Goal: Transaction & Acquisition: Purchase product/service

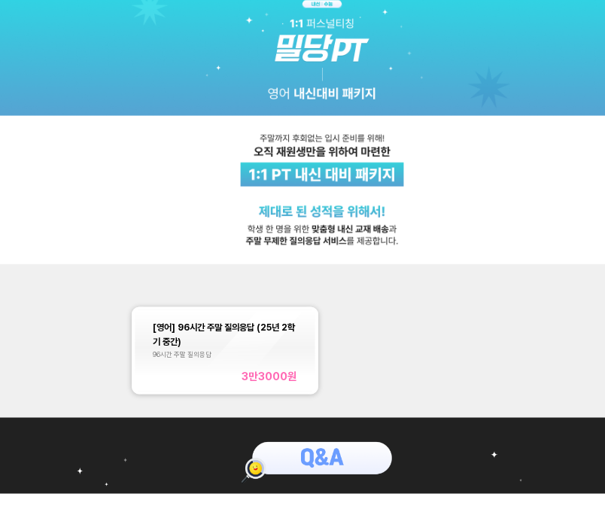
scroll to position [19, 0]
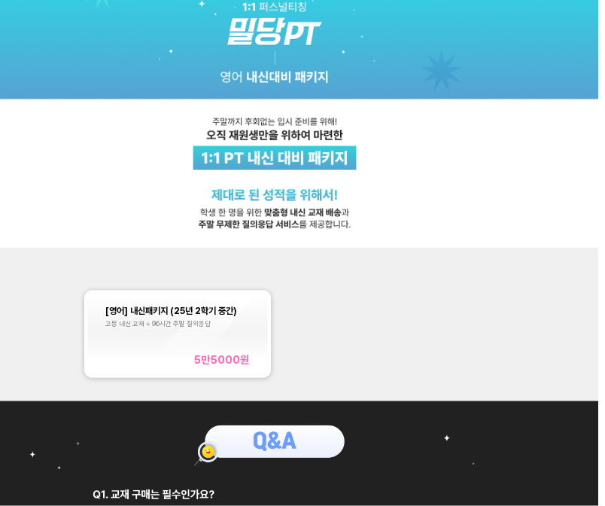
scroll to position [0, 42]
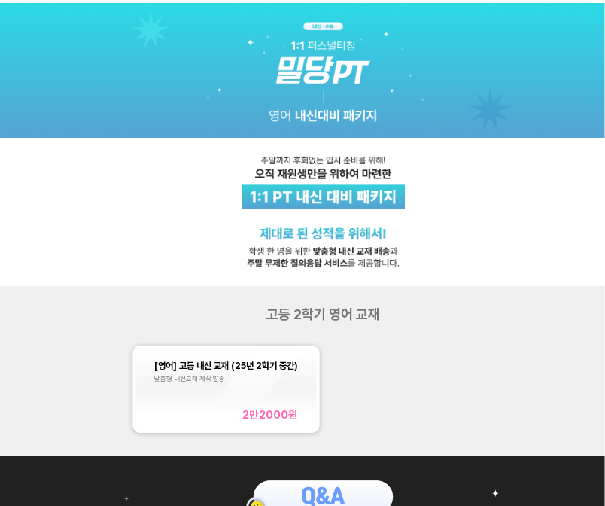
scroll to position [0, 1]
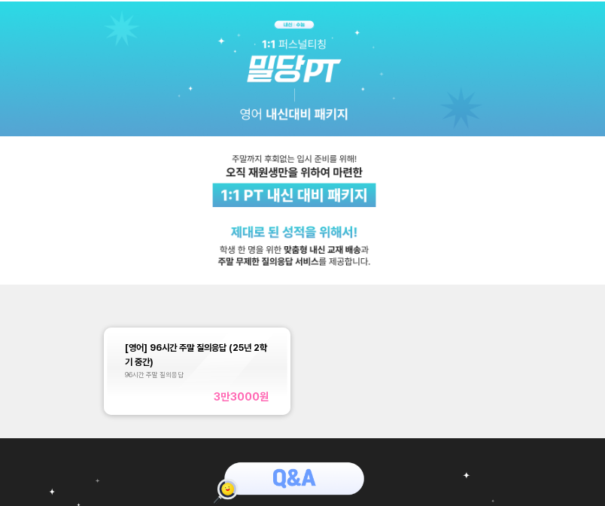
scroll to position [0, 27]
